Goal: Transaction & Acquisition: Purchase product/service

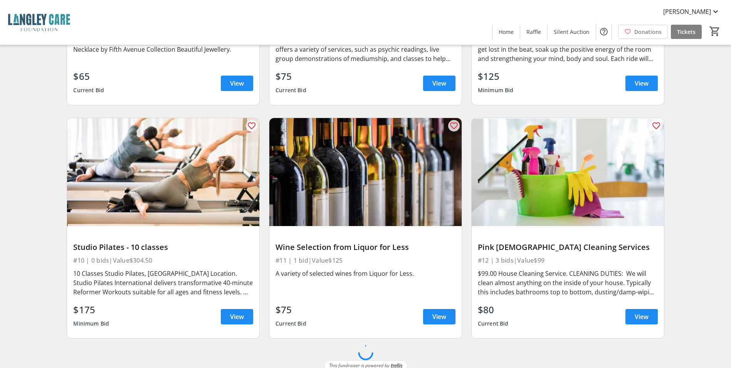
scroll to position [1609, 0]
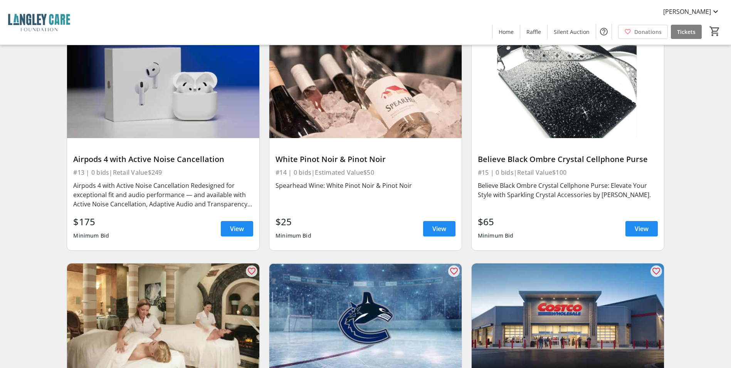
scroll to position [1206, 0]
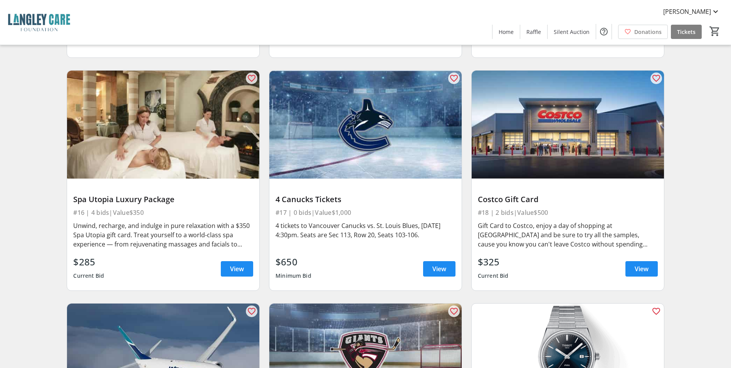
drag, startPoint x: 503, startPoint y: 256, endPoint x: 478, endPoint y: 256, distance: 24.7
click at [478, 256] on div "$325" at bounding box center [493, 262] width 31 height 14
click at [507, 255] on div "$325" at bounding box center [493, 262] width 31 height 14
drag, startPoint x: 500, startPoint y: 250, endPoint x: 480, endPoint y: 254, distance: 19.8
click at [480, 255] on div "$325" at bounding box center [493, 262] width 31 height 14
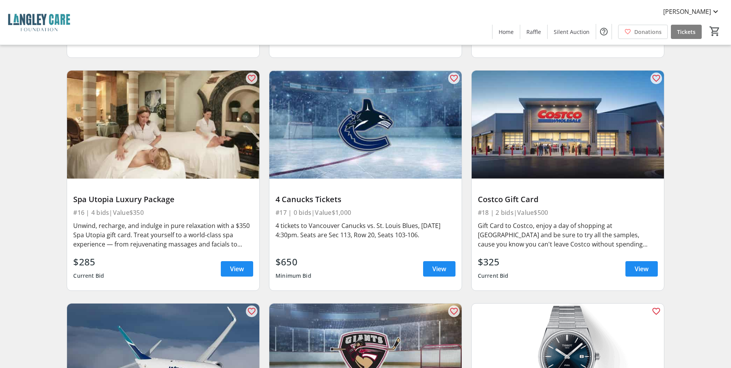
click at [509, 255] on div "$325 Current Bid View" at bounding box center [568, 269] width 180 height 28
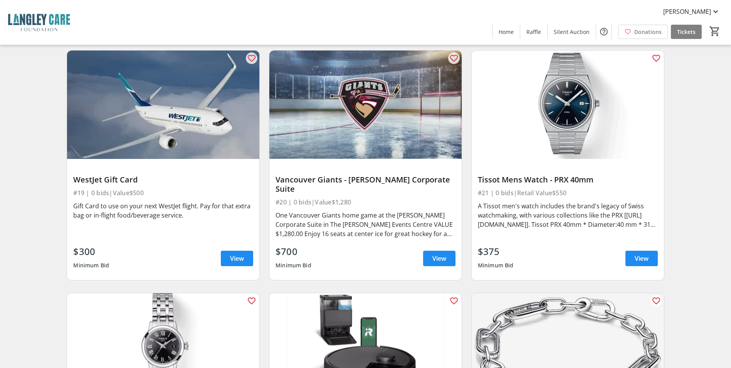
scroll to position [1463, 0]
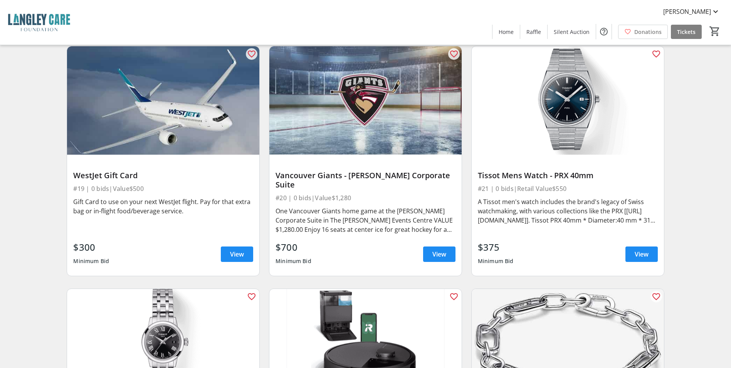
drag, startPoint x: 500, startPoint y: 232, endPoint x: 474, endPoint y: 235, distance: 26.4
click at [474, 235] on div "Tissot Mens Watch - PRX 40mm #21 | 0 bids | Retail Value $550 A Tissot men's wa…" at bounding box center [568, 215] width 192 height 121
click at [526, 240] on div "$375 Minimum Bid View" at bounding box center [568, 254] width 180 height 28
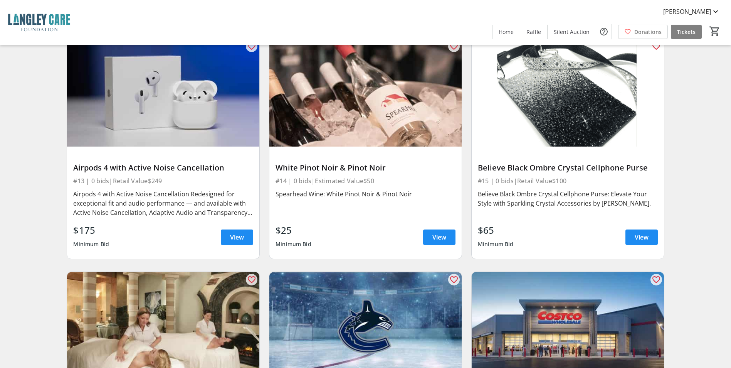
scroll to position [774, 0]
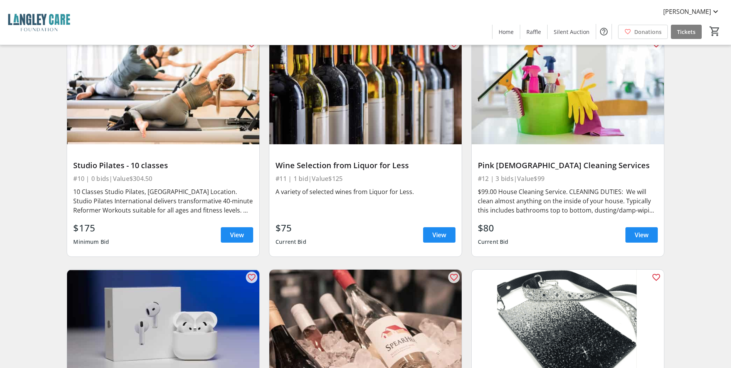
drag, startPoint x: 480, startPoint y: 217, endPoint x: 521, endPoint y: 217, distance: 41.3
click at [521, 221] on div "$80 Current Bid View" at bounding box center [568, 235] width 180 height 28
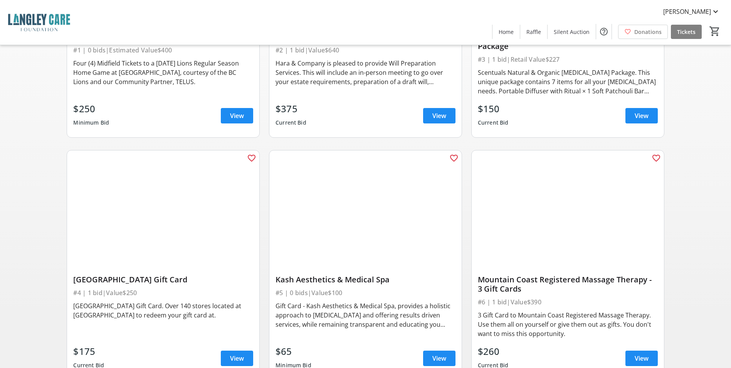
scroll to position [0, 0]
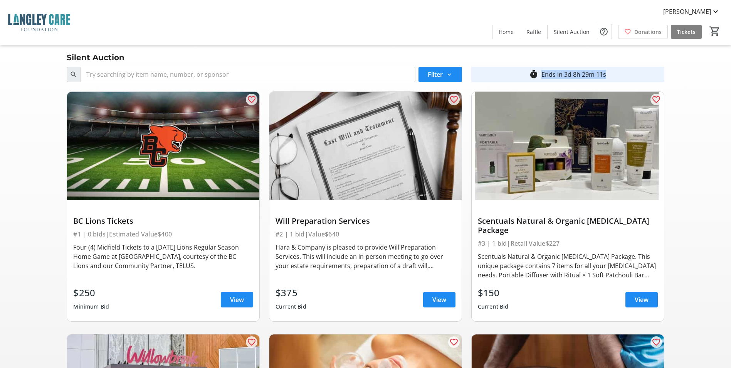
drag, startPoint x: 565, startPoint y: 71, endPoint x: 610, endPoint y: 76, distance: 45.3
click at [610, 76] on div "Ends in 3d 8h 29m 11s" at bounding box center [574, 74] width 74 height 9
click at [666, 82] on div "Search Filter timer_outline Ends in 3d 8h 29m 10s" at bounding box center [365, 75] width 607 height 22
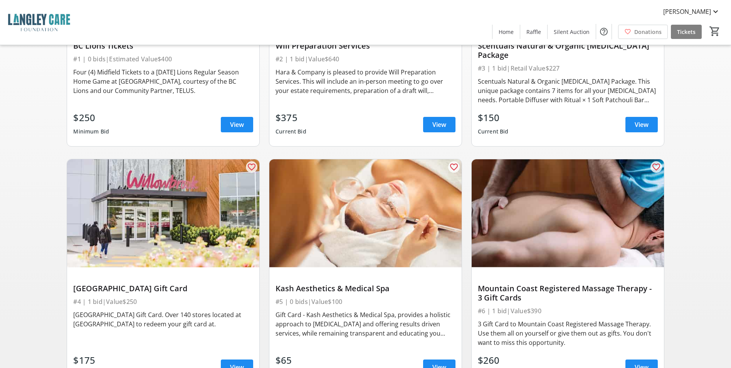
scroll to position [193, 0]
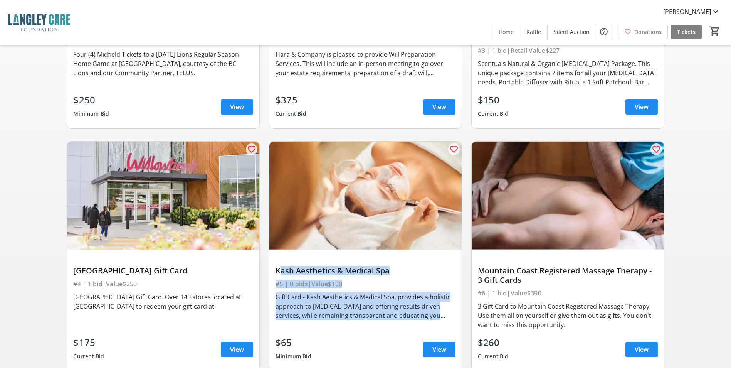
drag, startPoint x: 446, startPoint y: 306, endPoint x: 273, endPoint y: 254, distance: 181.2
click at [273, 254] on div "Kash Aesthetics & Medical Spa #5 | 0 bids | Value $100 Gift Card - Kash Aesthet…" at bounding box center [365, 309] width 192 height 121
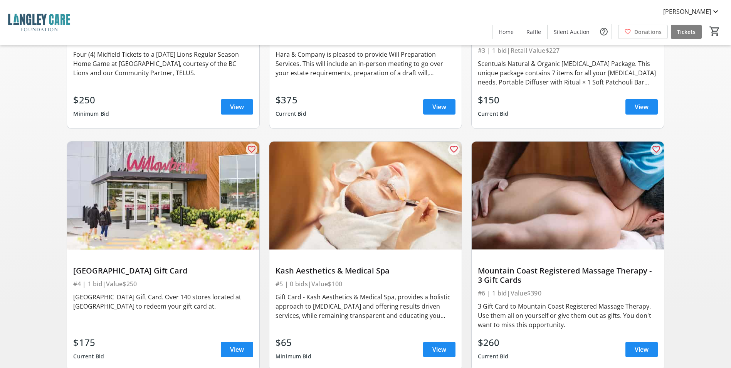
click at [280, 250] on div at bounding box center [366, 255] width 180 height 12
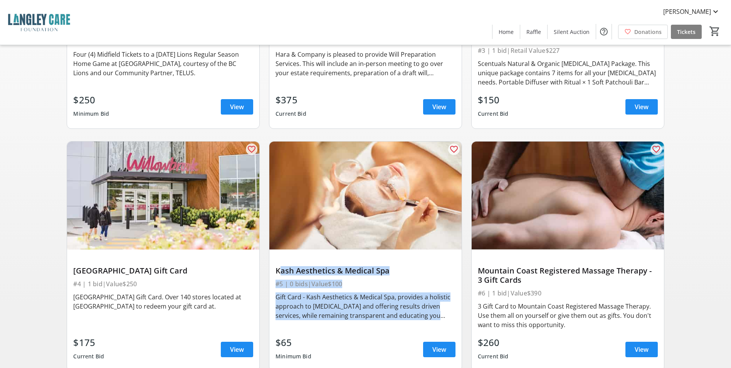
drag, startPoint x: 277, startPoint y: 259, endPoint x: 455, endPoint y: 304, distance: 183.3
click at [455, 304] on div "Kash Aesthetics & Medical Spa #5 | 0 bids | Value $100 Gift Card - Kash Aesthet…" at bounding box center [365, 309] width 192 height 121
click at [454, 306] on div "Gift Card - Kash Aesthetics & Medical Spa, provides a holistic approach to [MED…" at bounding box center [366, 306] width 180 height 28
drag, startPoint x: 449, startPoint y: 308, endPoint x: 276, endPoint y: 261, distance: 179.7
click at [276, 261] on div "Kash Aesthetics & Medical Spa #5 | 0 bids | Value $100 Gift Card - Kash Aesthet…" at bounding box center [365, 309] width 192 height 121
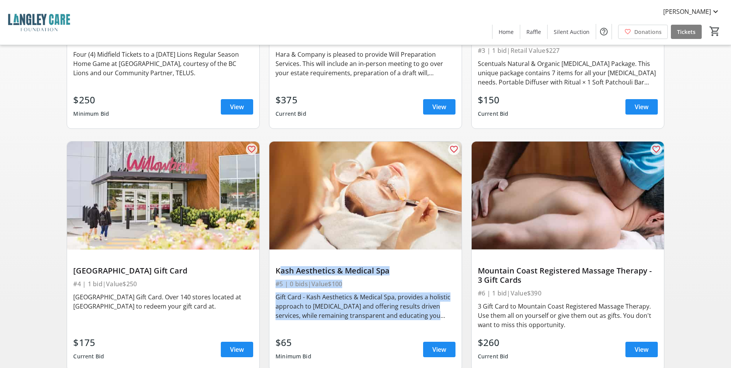
click at [276, 266] on div "Kash Aesthetics & Medical Spa" at bounding box center [366, 270] width 180 height 9
drag, startPoint x: 276, startPoint y: 260, endPoint x: 451, endPoint y: 305, distance: 180.7
click at [451, 305] on div "Kash Aesthetics & Medical Spa #5 | 0 bids | Value $100 Gift Card - Kash Aesthet…" at bounding box center [365, 309] width 192 height 121
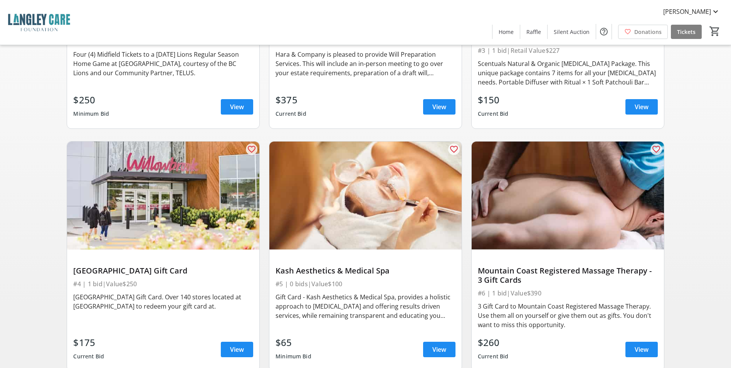
click at [386, 324] on div "Kash Aesthetics & Medical Spa #5 | 0 bids | Value $100 Gift Card - Kash Aesthet…" at bounding box center [365, 309] width 192 height 121
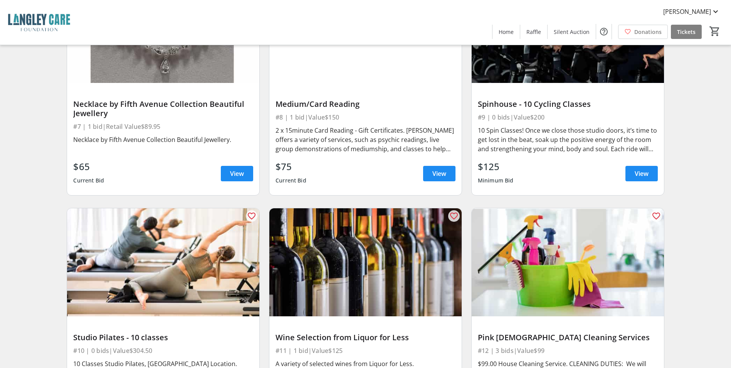
scroll to position [707, 0]
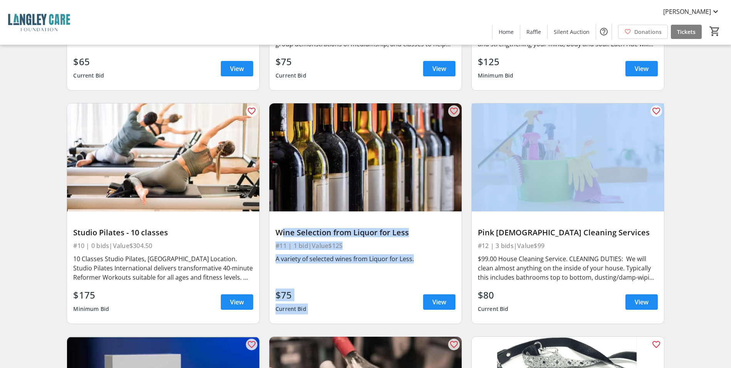
drag, startPoint x: 277, startPoint y: 223, endPoint x: 415, endPoint y: 287, distance: 152.0
click at [415, 287] on div "Wine Selection from Liquor for Less #11 | 1 bid | Value $125 A variety of selec…" at bounding box center [365, 267] width 192 height 112
click at [400, 291] on div "$75 Current Bid View" at bounding box center [366, 302] width 180 height 28
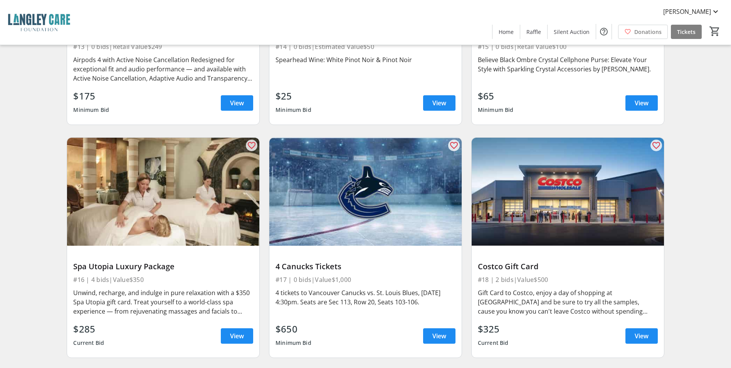
scroll to position [1157, 0]
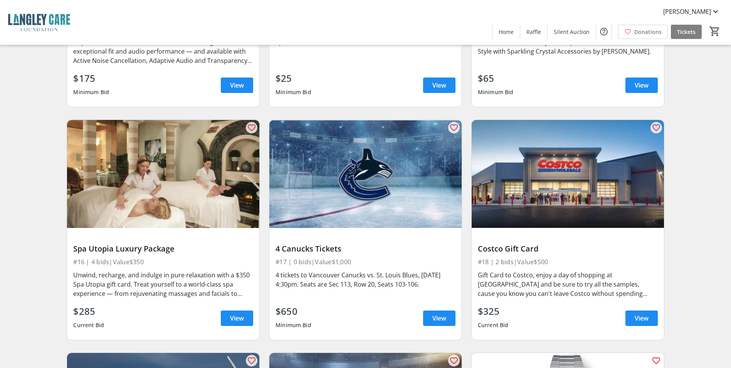
drag, startPoint x: 74, startPoint y: 237, endPoint x: 194, endPoint y: 241, distance: 120.7
click at [194, 244] on div "Spa Utopia Luxury Package" at bounding box center [163, 248] width 180 height 9
drag, startPoint x: 91, startPoint y: 303, endPoint x: 67, endPoint y: 303, distance: 23.5
click at [67, 303] on div "Spa Utopia Luxury Package #16 | 4 bids | Value $350 Unwind, recharge, and indul…" at bounding box center [163, 284] width 192 height 112
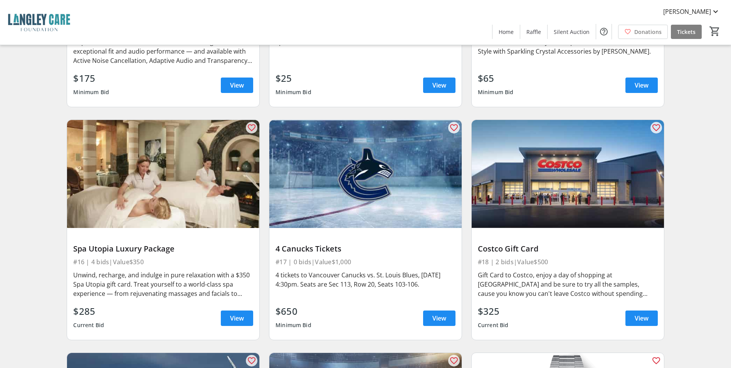
click at [131, 306] on div "$285 Current Bid View" at bounding box center [163, 318] width 180 height 28
click at [232, 313] on span "View" at bounding box center [237, 317] width 14 height 9
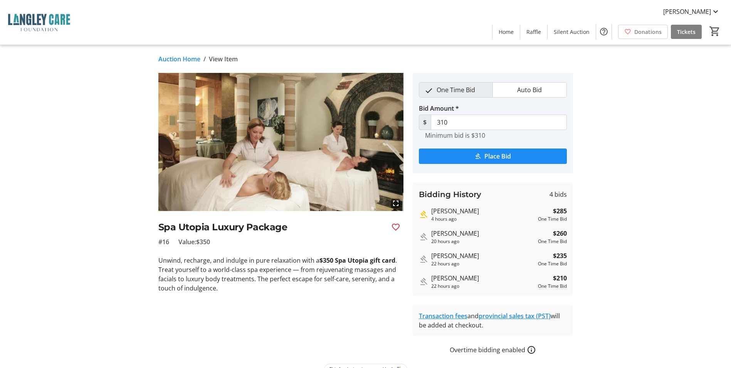
drag, startPoint x: 553, startPoint y: 232, endPoint x: 588, endPoint y: 236, distance: 34.9
click at [588, 236] on div "fullscreen Spa Utopia Luxury Package #16 Value: $350 Unwind, recharge, and indu…" at bounding box center [365, 213] width 509 height 281
click at [600, 236] on div "fullscreen Spa Utopia Luxury Package #16 Value: $350 Unwind, recharge, and indu…" at bounding box center [365, 213] width 509 height 281
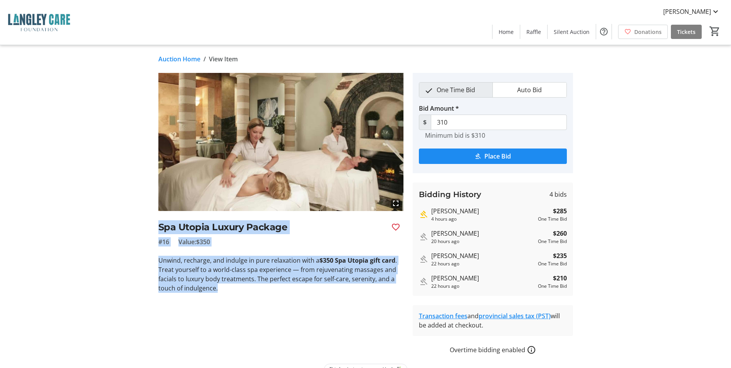
drag, startPoint x: 158, startPoint y: 226, endPoint x: 219, endPoint y: 286, distance: 85.6
click at [219, 286] on div "fullscreen Spa Utopia Luxury Package #16 Value: $350 Unwind, recharge, and indu…" at bounding box center [280, 183] width 245 height 220
click at [230, 295] on tr-auction-item-ui "fullscreen Spa Utopia Luxury Package #16 Value: $350 Unwind, recharge, and indu…" at bounding box center [281, 213] width 254 height 281
drag, startPoint x: 160, startPoint y: 227, endPoint x: 269, endPoint y: 284, distance: 122.6
click at [269, 284] on div "fullscreen Spa Utopia Luxury Package #16 Value: $350 Unwind, recharge, and indu…" at bounding box center [280, 183] width 245 height 220
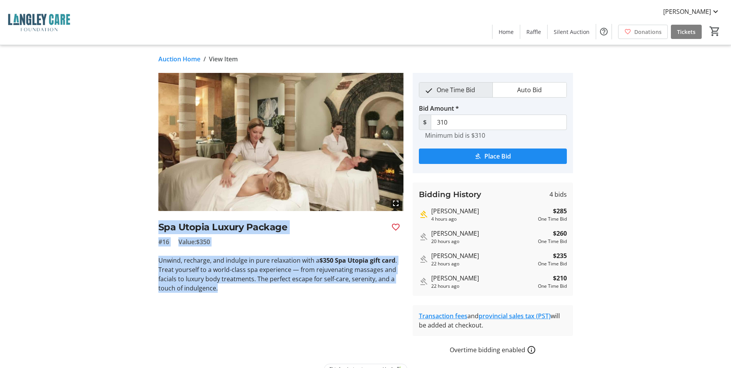
click at [269, 298] on tr-auction-item-ui "fullscreen Spa Utopia Luxury Package #16 Value: $350 Unwind, recharge, and indu…" at bounding box center [281, 213] width 254 height 281
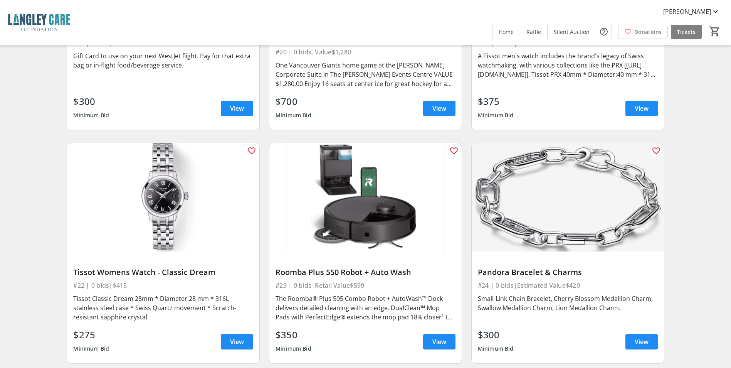
scroll to position [1609, 0]
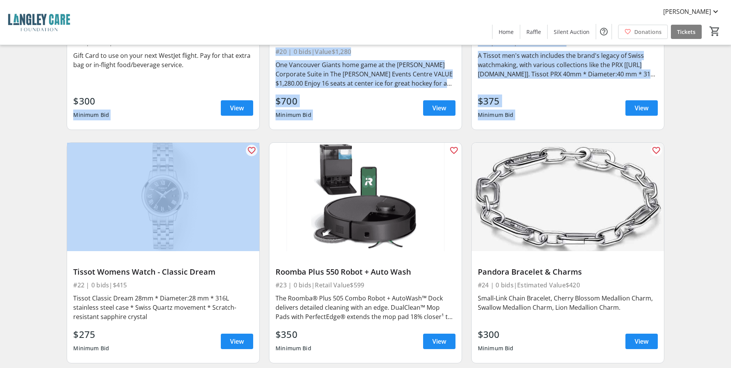
drag, startPoint x: 60, startPoint y: 113, endPoint x: 166, endPoint y: 146, distance: 110.8
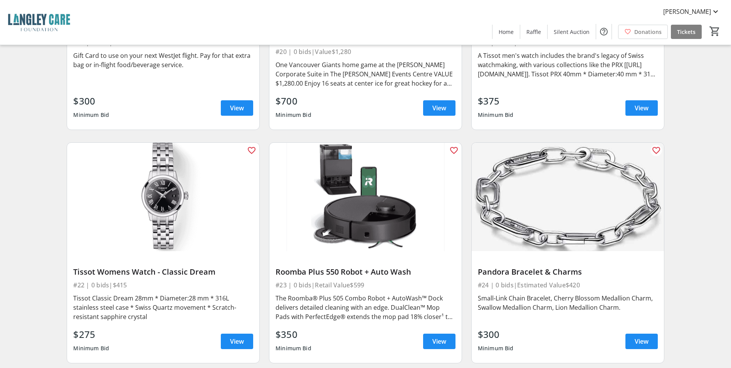
drag, startPoint x: 689, startPoint y: 131, endPoint x: 688, endPoint y: 216, distance: 85.6
drag, startPoint x: 321, startPoint y: 355, endPoint x: 419, endPoint y: 352, distance: 98.4
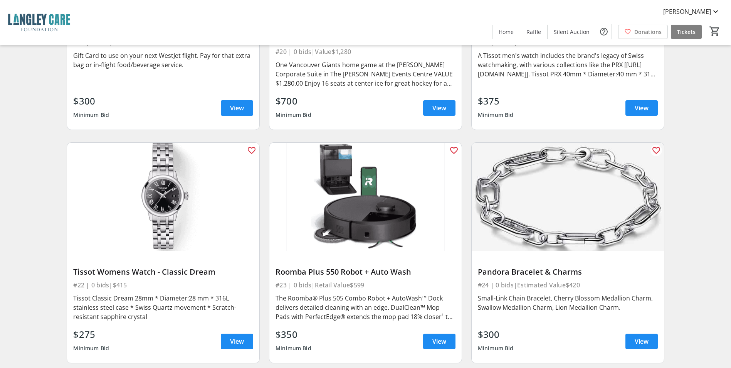
drag, startPoint x: 416, startPoint y: 357, endPoint x: 323, endPoint y: 357, distance: 93.3
